Goal: Task Accomplishment & Management: Manage account settings

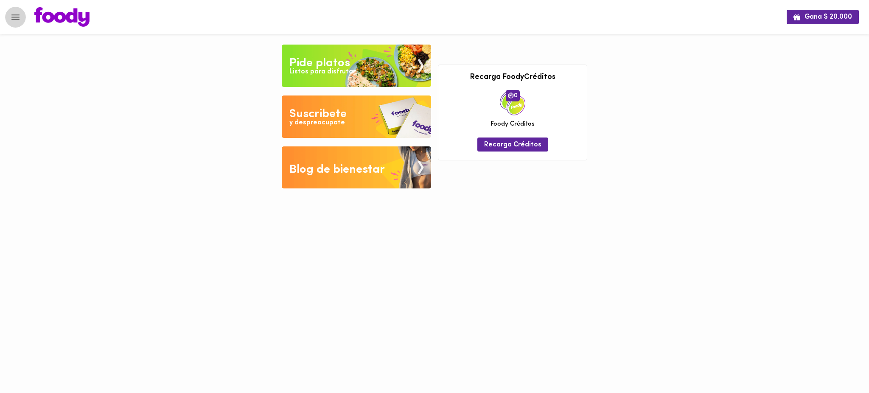
click at [14, 14] on icon "Menu" at bounding box center [15, 17] width 8 height 6
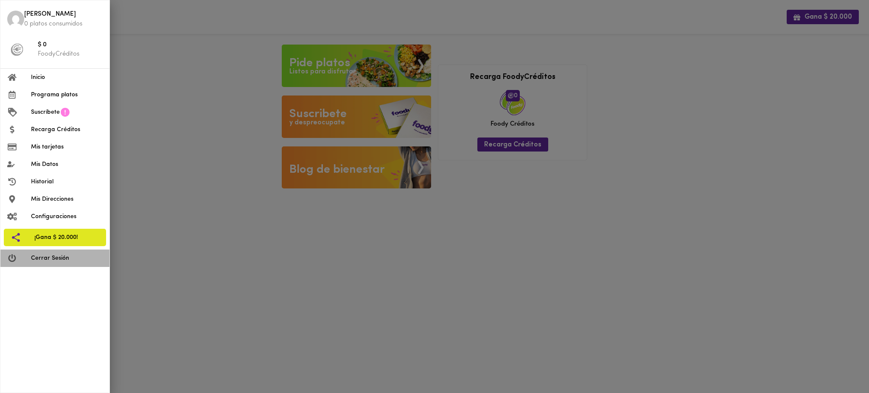
click at [50, 259] on span "Cerrar Sesión" at bounding box center [67, 258] width 72 height 9
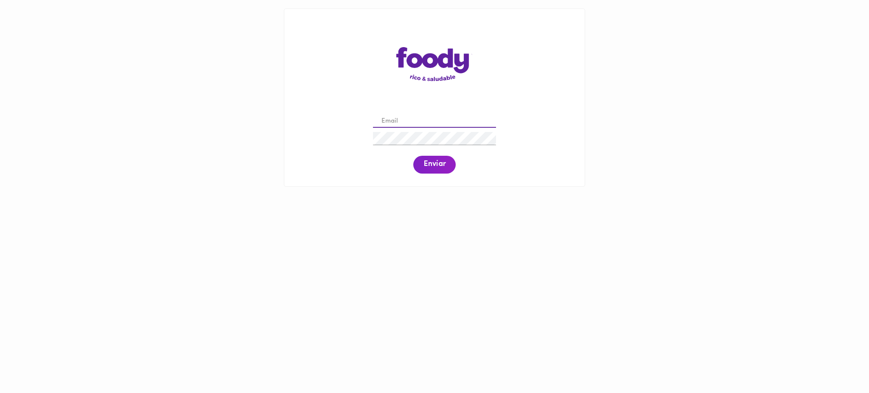
click at [441, 121] on input "email" at bounding box center [434, 121] width 123 height 13
paste input "[EMAIL_ADDRESS][DOMAIN_NAME]"
type input "[EMAIL_ADDRESS][DOMAIN_NAME]"
click at [430, 163] on span "Enviar" at bounding box center [434, 164] width 22 height 9
